Goal: Task Accomplishment & Management: Manage account settings

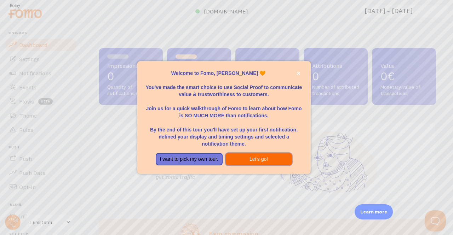
click at [259, 159] on button "Let's go!" at bounding box center [258, 159] width 67 height 13
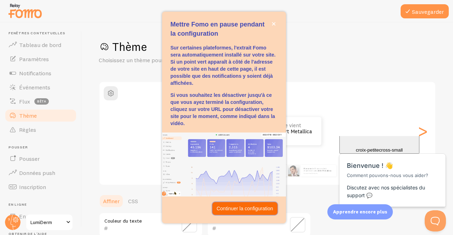
click at [243, 212] on p "Continuer la configuration" at bounding box center [244, 208] width 57 height 7
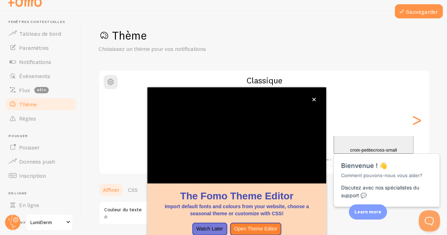
scroll to position [72, 0]
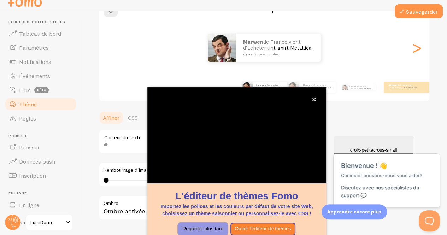
click at [212, 232] on button "Regarder plus tard" at bounding box center [203, 229] width 50 height 13
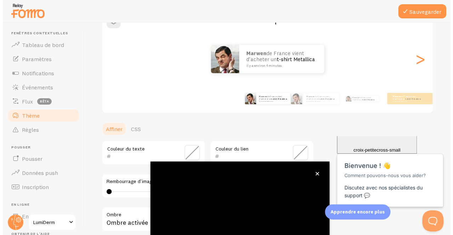
scroll to position [9, 0]
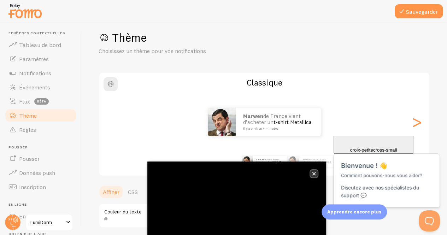
click at [316, 174] on icon "fermer," at bounding box center [314, 174] width 4 height 4
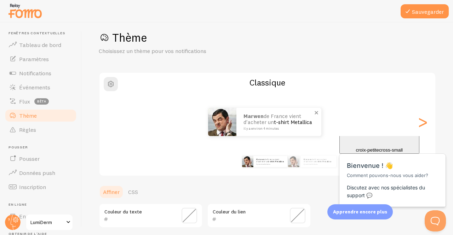
click at [284, 128] on small "il y a environ 4 minutes" at bounding box center [277, 128] width 69 height 4
click at [289, 126] on font "t-shirt Metallica" at bounding box center [293, 122] width 38 height 7
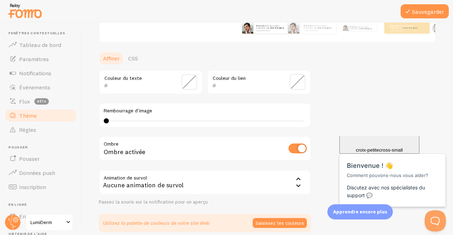
scroll to position [174, 0]
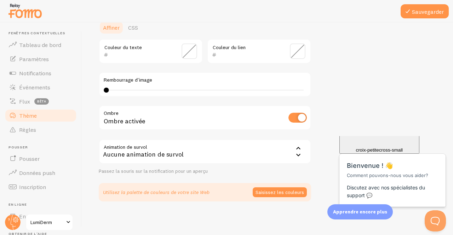
click at [170, 146] on div "Aucune animation de survol" at bounding box center [205, 151] width 212 height 25
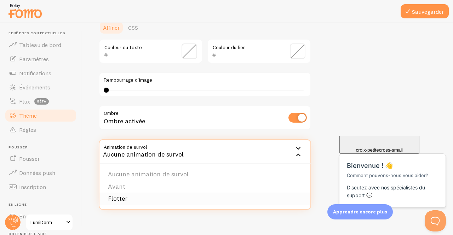
click at [132, 198] on li "Flotter" at bounding box center [204, 199] width 211 height 12
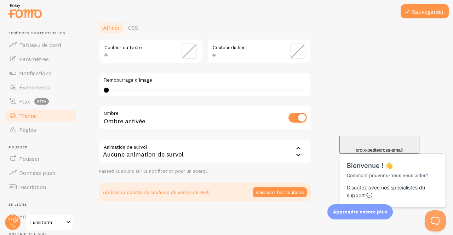
click at [269, 197] on div "Utilisez la palette de couleurs de votre site Web Saisissez les couleurs" at bounding box center [205, 192] width 212 height 18
click at [269, 193] on font "Saisissez les couleurs" at bounding box center [279, 192] width 48 height 6
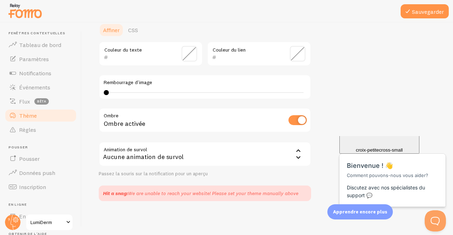
scroll to position [171, 0]
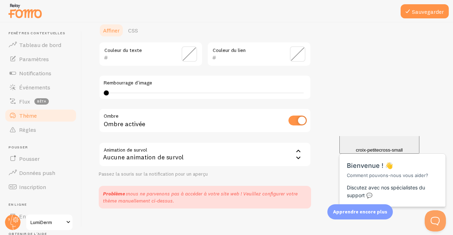
click at [187, 51] on span at bounding box center [189, 54] width 16 height 16
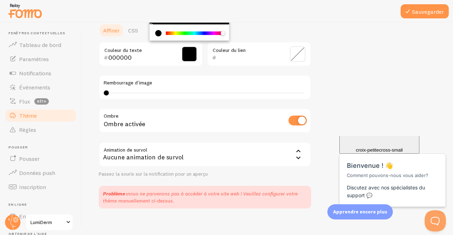
scroll to position [167, 0]
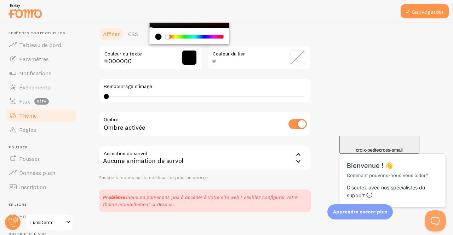
drag, startPoint x: 168, startPoint y: 32, endPoint x: 153, endPoint y: 35, distance: 14.4
click at [153, 35] on div "Chrome color picker" at bounding box center [190, 36] width 80 height 16
click at [158, 36] on div "current color is #000000" at bounding box center [158, 37] width 6 height 6
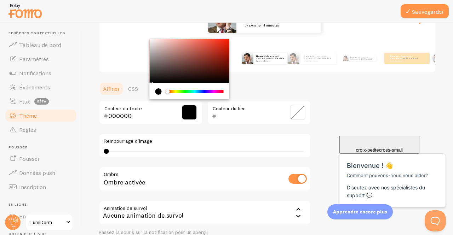
scroll to position [112, 0]
click at [151, 39] on div "Chrome color picker" at bounding box center [190, 61] width 80 height 44
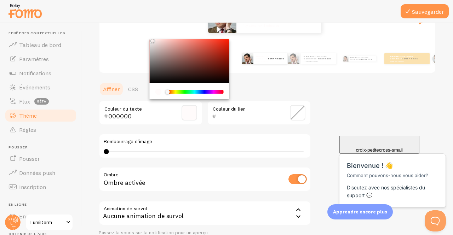
type input "FFFBFB"
click at [297, 112] on span at bounding box center [298, 113] width 16 height 16
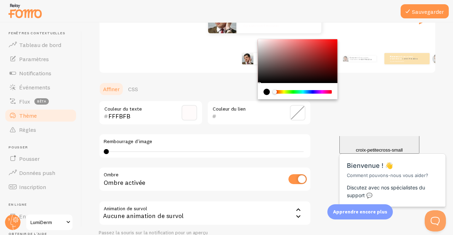
click at [323, 92] on div "Chrome color picker" at bounding box center [303, 92] width 56 height 4
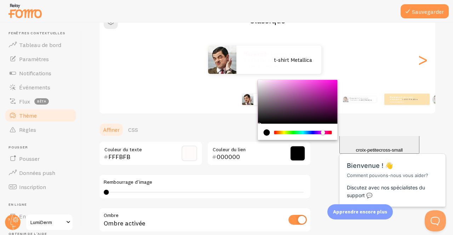
scroll to position [71, 0]
click at [334, 104] on div "Chrome color picker" at bounding box center [298, 102] width 80 height 44
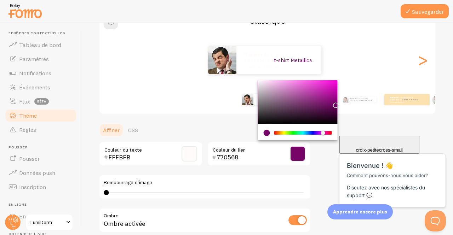
click at [335, 95] on div "Chrome color picker" at bounding box center [298, 102] width 80 height 44
click at [335, 89] on div "Chrome color picker" at bounding box center [298, 102] width 80 height 44
click at [337, 90] on div "marwen de France vient d'acheter un t-shirt Metallica il y a environ 4 minutes …" at bounding box center [434, 100] width 381 height 20
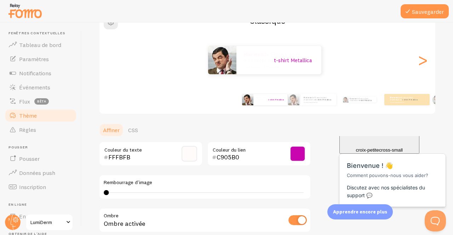
click at [295, 157] on span at bounding box center [298, 154] width 16 height 16
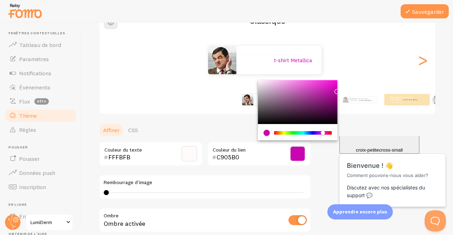
click at [336, 87] on div "Chrome color picker" at bounding box center [298, 102] width 80 height 44
click at [335, 84] on div "Chrome color picker" at bounding box center [298, 102] width 80 height 44
click at [332, 83] on div "Chrome color picker" at bounding box center [298, 102] width 80 height 44
type input "EE0ED2"
click at [350, 136] on div "Thème Choisissez un thème pour vos notifications Classique marwen de [GEOGRAPHI…" at bounding box center [267, 139] width 337 height 340
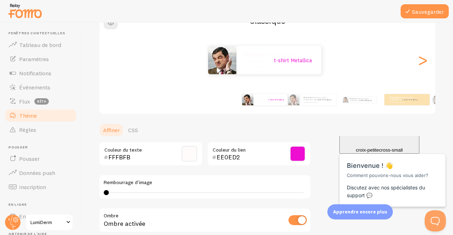
scroll to position [178, 0]
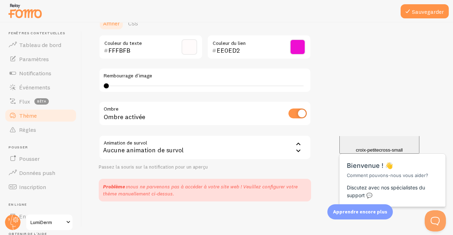
click at [259, 145] on div "Aucune animation de survol" at bounding box center [205, 147] width 212 height 25
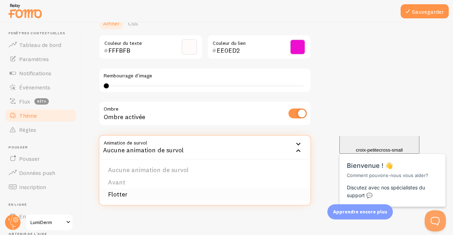
click at [140, 193] on li "Flotter" at bounding box center [204, 195] width 211 height 12
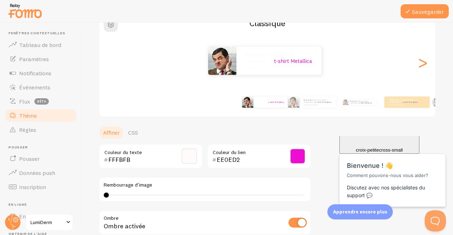
scroll to position [69, 0]
click at [192, 156] on span at bounding box center [189, 156] width 16 height 16
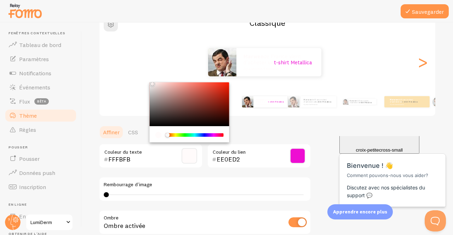
click at [213, 135] on div "Chrome color picker" at bounding box center [195, 135] width 56 height 4
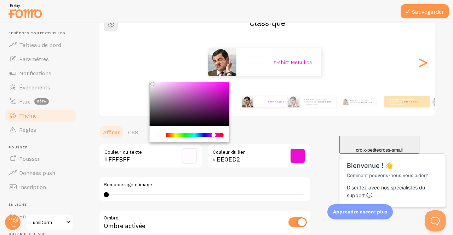
click at [225, 91] on div "Chrome color picker" at bounding box center [190, 104] width 80 height 44
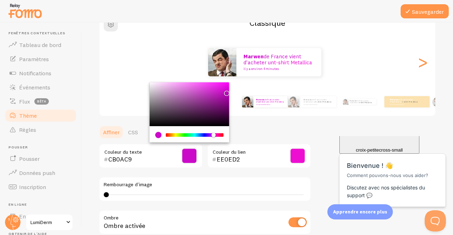
click at [214, 86] on div "Chrome color picker" at bounding box center [190, 104] width 80 height 44
type input "EC2DEA"
click at [316, 133] on div "Thème Choisissez un thème pour vos notifications Classique marwen de [GEOGRAPHI…" at bounding box center [267, 141] width 337 height 340
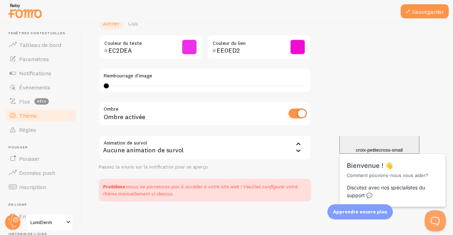
scroll to position [174, 0]
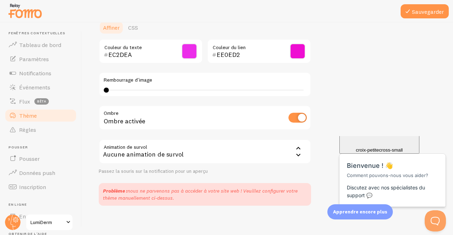
click at [271, 157] on div "Aucune animation de survol" at bounding box center [205, 151] width 212 height 25
click at [158, 146] on div "Aucune animation de survol" at bounding box center [205, 151] width 212 height 25
click at [145, 154] on font "Aucune animation de survol" at bounding box center [143, 154] width 81 height 8
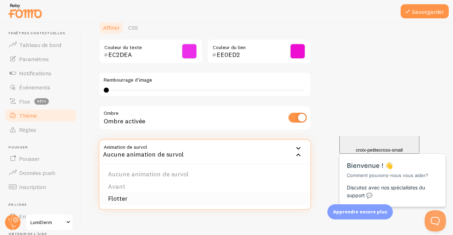
click at [121, 199] on font "Flotter" at bounding box center [117, 199] width 19 height 8
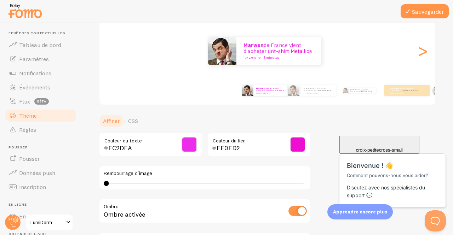
scroll to position [66, 0]
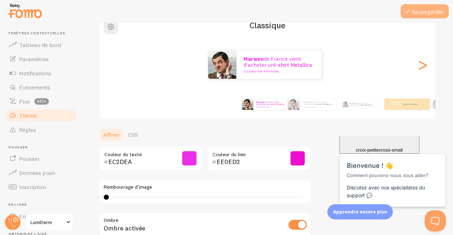
click at [428, 17] on button "Sauvegarder" at bounding box center [424, 11] width 48 height 14
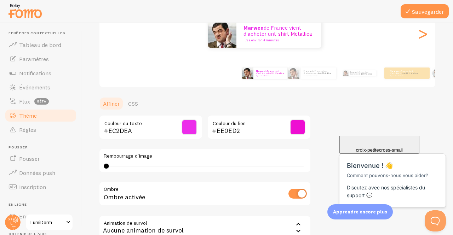
scroll to position [0, 0]
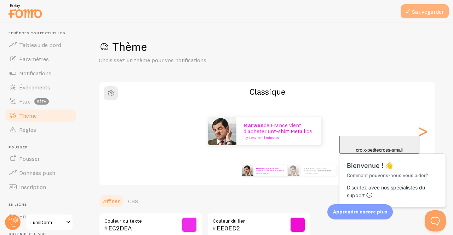
click at [426, 9] on font "Sauvegarder" at bounding box center [428, 11] width 32 height 7
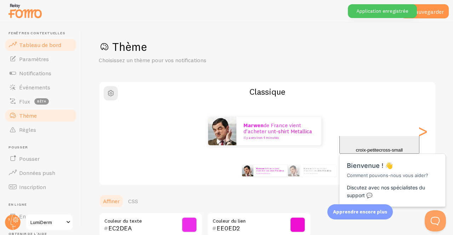
click at [36, 42] on font "Tableau de bord" at bounding box center [40, 44] width 42 height 7
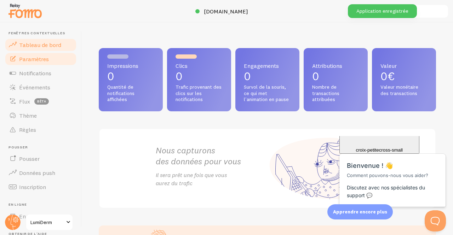
click at [35, 60] on font "Paramètres" at bounding box center [34, 59] width 30 height 7
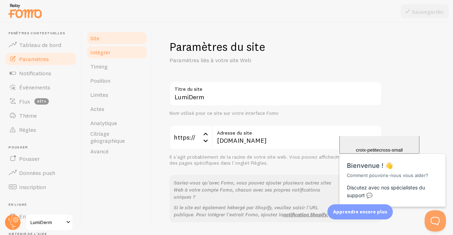
click at [113, 48] on link "Intégrer" at bounding box center [117, 52] width 62 height 14
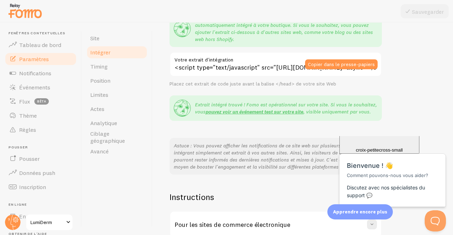
scroll to position [151, 0]
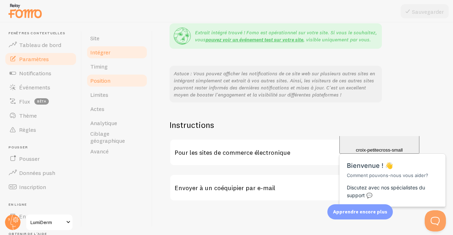
click at [112, 75] on link "Position" at bounding box center [117, 81] width 62 height 14
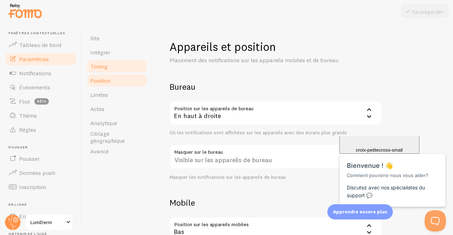
click at [99, 63] on font "Timing" at bounding box center [98, 66] width 17 height 7
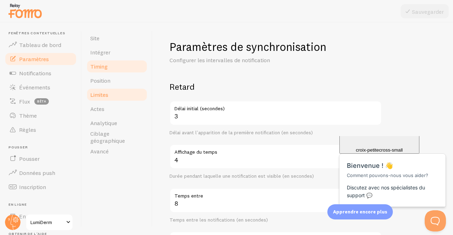
click at [97, 95] on font "Limites" at bounding box center [99, 94] width 18 height 7
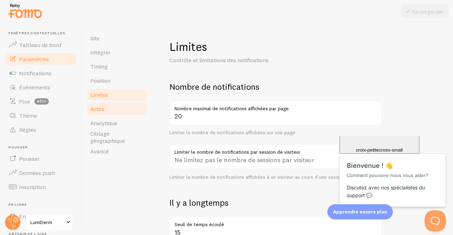
click at [98, 109] on font "Actes" at bounding box center [97, 108] width 14 height 7
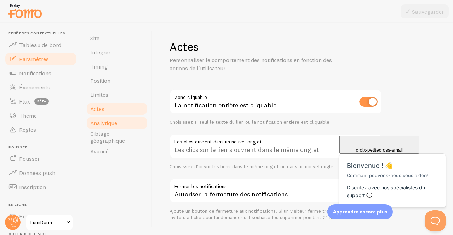
click at [98, 125] on font "Analytique" at bounding box center [103, 123] width 27 height 7
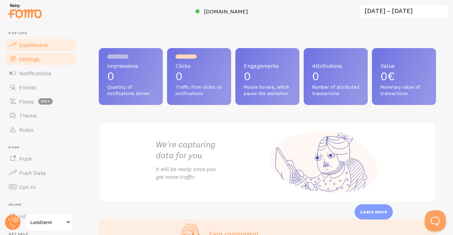
click at [39, 63] on link "Settings" at bounding box center [40, 59] width 73 height 14
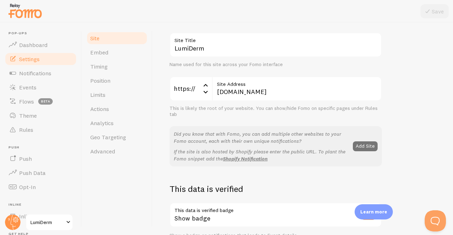
scroll to position [89, 0]
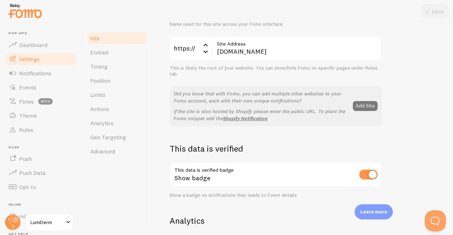
click at [365, 107] on button "Add Site" at bounding box center [365, 106] width 25 height 10
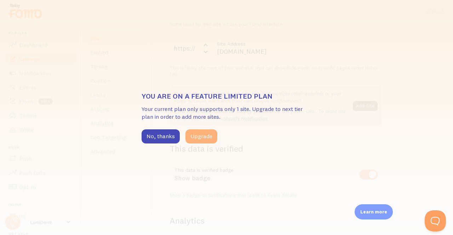
click at [196, 131] on button "Upgrade" at bounding box center [201, 136] width 32 height 14
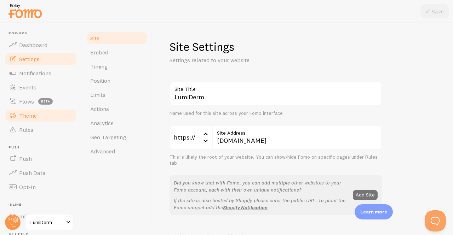
click at [28, 121] on link "Theme" at bounding box center [40, 116] width 73 height 14
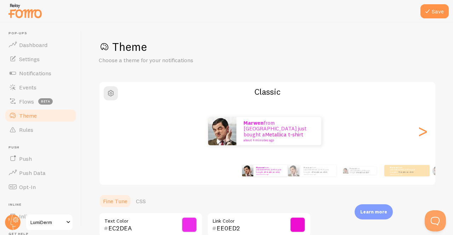
scroll to position [71, 0]
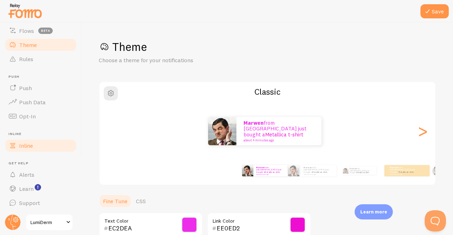
click at [30, 140] on link "Inline" at bounding box center [40, 146] width 73 height 14
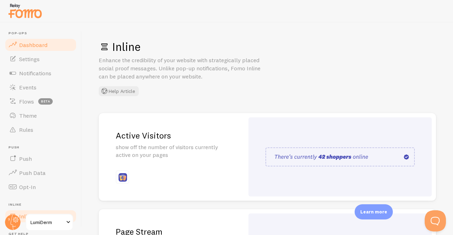
click at [26, 47] on span "Dashboard" at bounding box center [33, 44] width 28 height 7
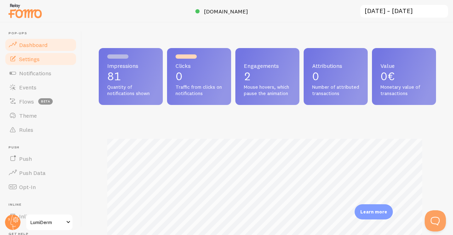
click at [24, 57] on span "Settings" at bounding box center [29, 59] width 21 height 7
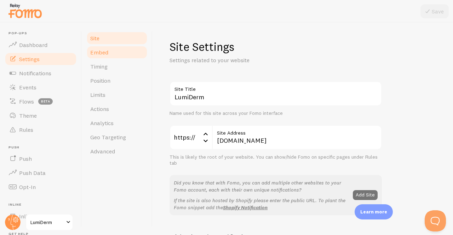
click at [98, 56] on link "Embed" at bounding box center [117, 52] width 62 height 14
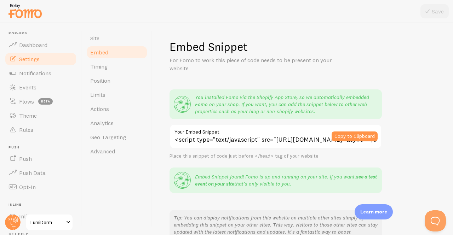
scroll to position [144, 0]
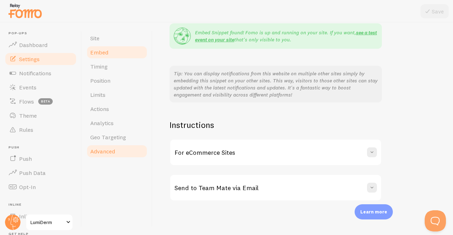
click at [103, 149] on span "Advanced" at bounding box center [102, 151] width 25 height 7
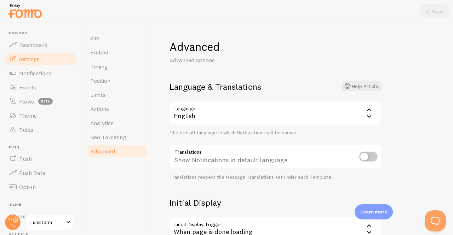
click at [234, 117] on div "English" at bounding box center [275, 113] width 212 height 25
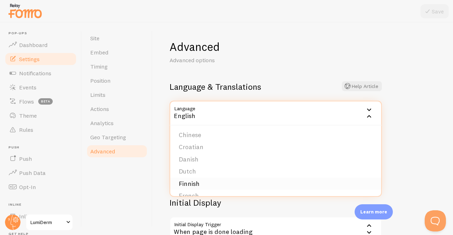
scroll to position [65, 0]
click at [196, 177] on li "French" at bounding box center [275, 180] width 211 height 12
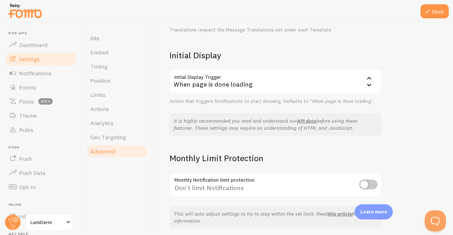
scroll to position [175, 0]
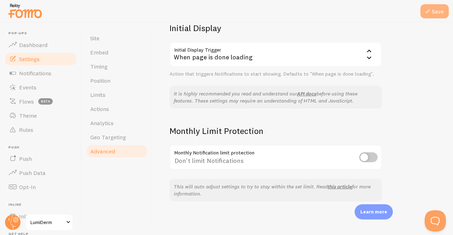
click at [428, 13] on icon at bounding box center [427, 11] width 8 height 8
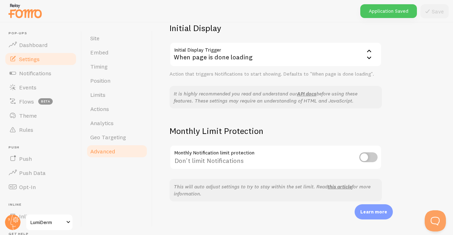
click at [250, 55] on div "When page is done loading" at bounding box center [275, 54] width 212 height 25
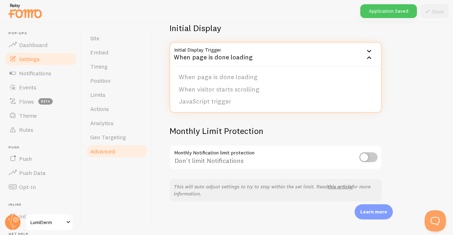
click at [267, 40] on div "Initial Display Initial Display Trigger onload When page is done loading When p…" at bounding box center [275, 50] width 212 height 54
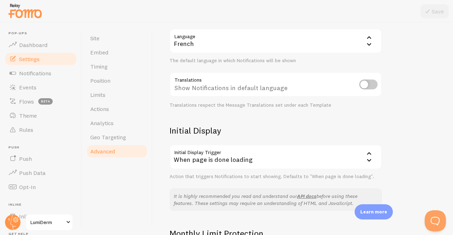
scroll to position [73, 0]
click at [368, 84] on input "checkbox" at bounding box center [368, 84] width 18 height 10
checkbox input "true"
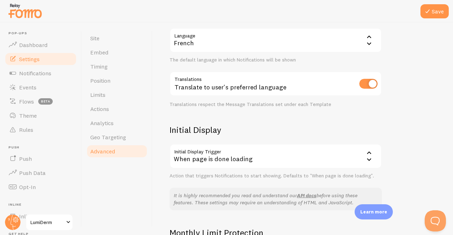
scroll to position [0, 0]
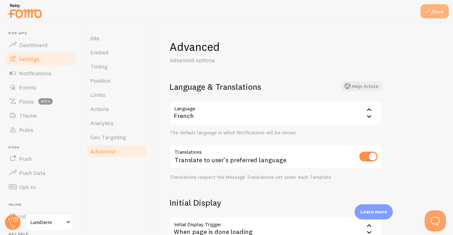
click at [431, 4] on button "Save" at bounding box center [434, 11] width 28 height 14
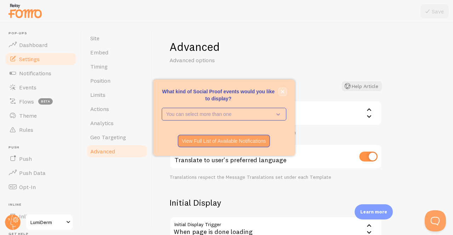
click at [282, 90] on icon "close," at bounding box center [282, 92] width 4 height 4
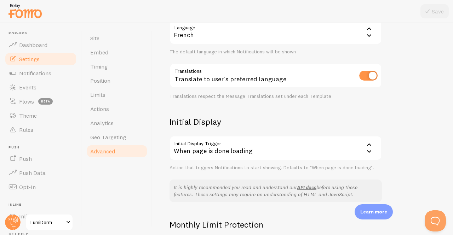
scroll to position [81, 0]
click at [249, 149] on div "When page is done loading" at bounding box center [275, 147] width 212 height 25
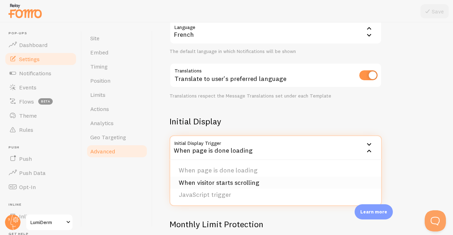
click at [220, 181] on li "When visitor starts scrolling" at bounding box center [275, 183] width 211 height 12
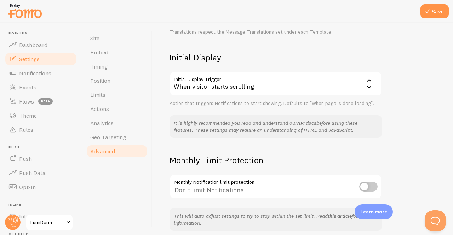
scroll to position [175, 0]
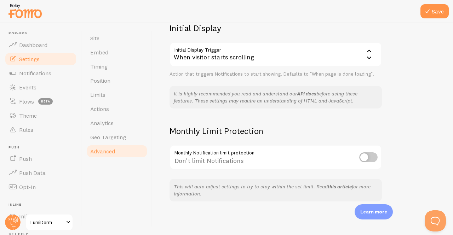
click at [373, 160] on input "checkbox" at bounding box center [368, 157] width 18 height 10
checkbox input "true"
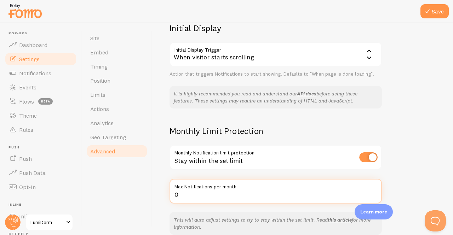
click at [187, 194] on input "0" at bounding box center [275, 191] width 212 height 25
type input "2"
type input "200"
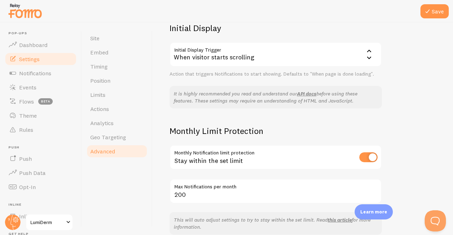
click at [410, 171] on div "Advanced Advanced options Language & Translations Help Article Language fr Fren…" at bounding box center [302, 129] width 300 height 213
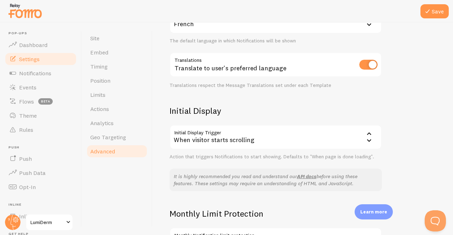
scroll to position [0, 0]
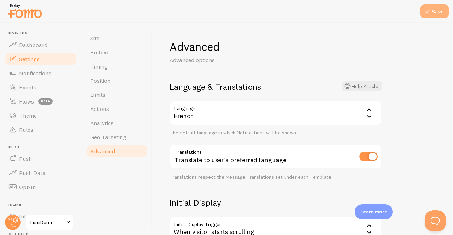
click at [424, 15] on icon at bounding box center [427, 11] width 8 height 8
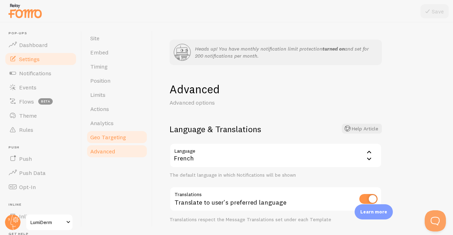
click at [115, 140] on span "Geo Targeting" at bounding box center [108, 137] width 36 height 7
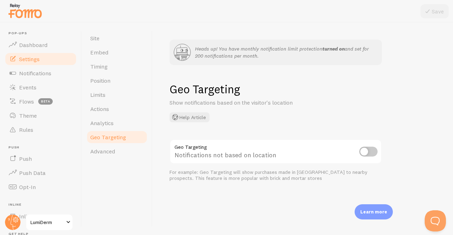
click at [372, 151] on input "checkbox" at bounding box center [368, 152] width 18 height 10
checkbox input "true"
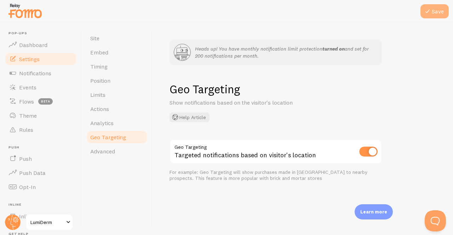
click at [436, 12] on button "Save" at bounding box center [434, 11] width 28 height 14
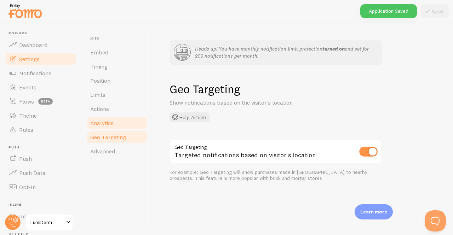
click at [128, 124] on link "Analytics" at bounding box center [117, 123] width 62 height 14
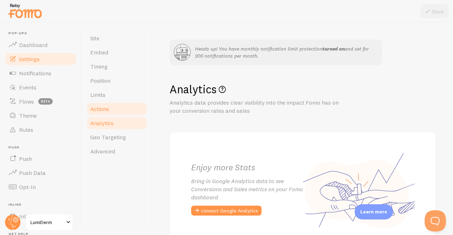
click at [117, 107] on link "Actions" at bounding box center [117, 109] width 62 height 14
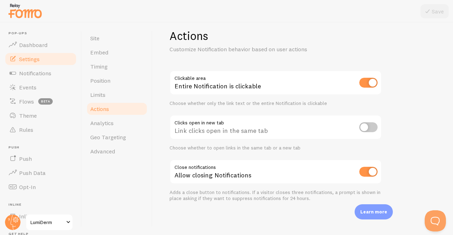
scroll to position [53, 0]
click at [111, 89] on link "Limits" at bounding box center [117, 95] width 62 height 14
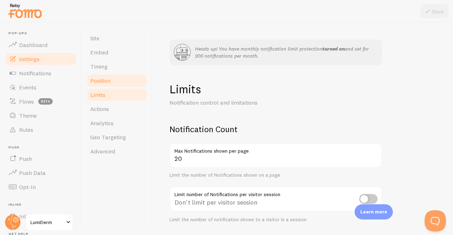
click at [105, 79] on span "Position" at bounding box center [100, 80] width 20 height 7
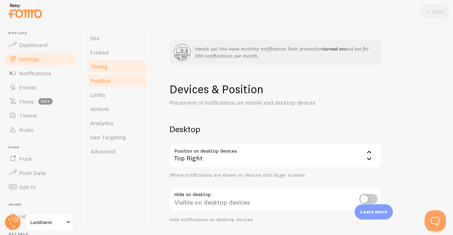
click at [108, 63] on link "Timing" at bounding box center [117, 66] width 62 height 14
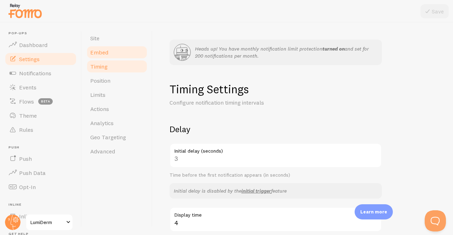
click at [103, 46] on link "Embed" at bounding box center [117, 52] width 62 height 14
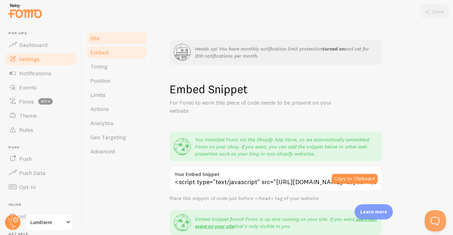
click at [102, 36] on link "Site" at bounding box center [117, 38] width 62 height 14
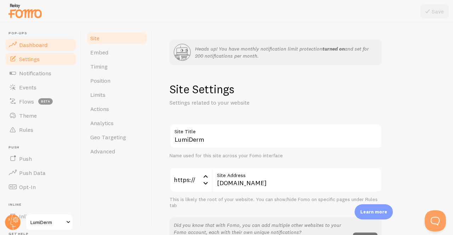
click at [18, 45] on link "Dashboard" at bounding box center [40, 45] width 73 height 14
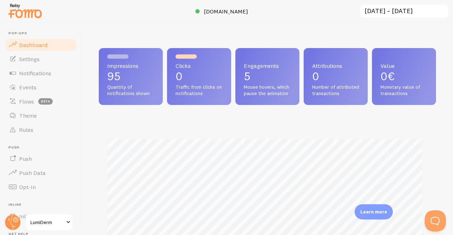
scroll to position [186, 332]
